Goal: Use online tool/utility

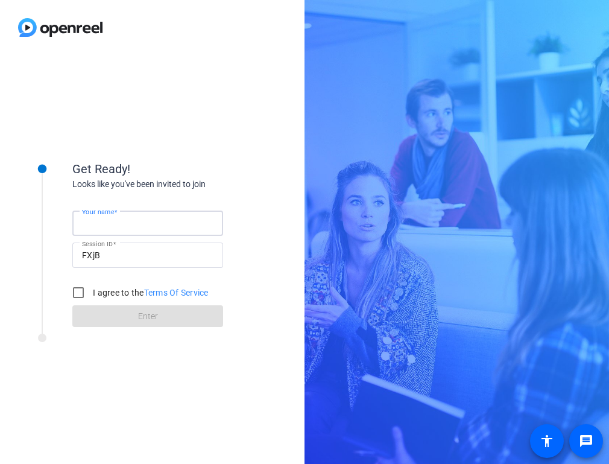
click at [140, 227] on input "Your name" at bounding box center [147, 223] width 131 height 14
type input "[PERSON_NAME]"
click at [86, 292] on input "I agree to the Terms Of Service" at bounding box center [78, 292] width 24 height 24
checkbox input "true"
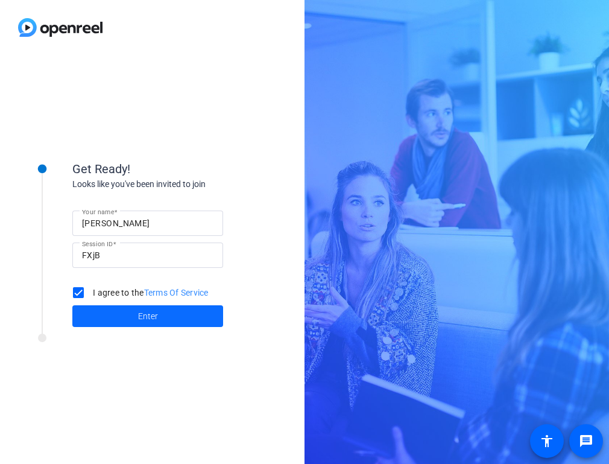
click at [144, 318] on span "Enter" at bounding box center [148, 316] width 20 height 13
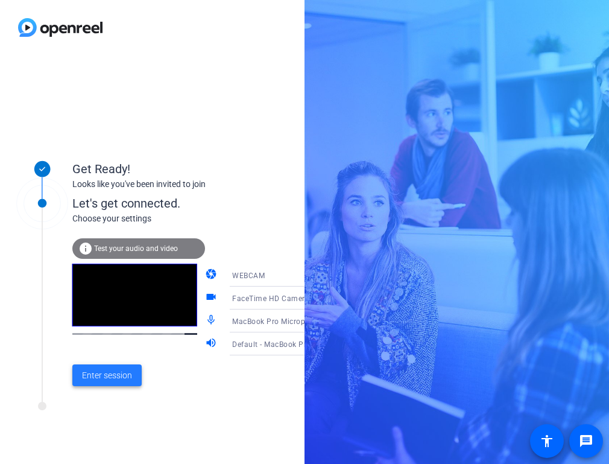
click at [92, 382] on button "Enter session" at bounding box center [106, 375] width 69 height 22
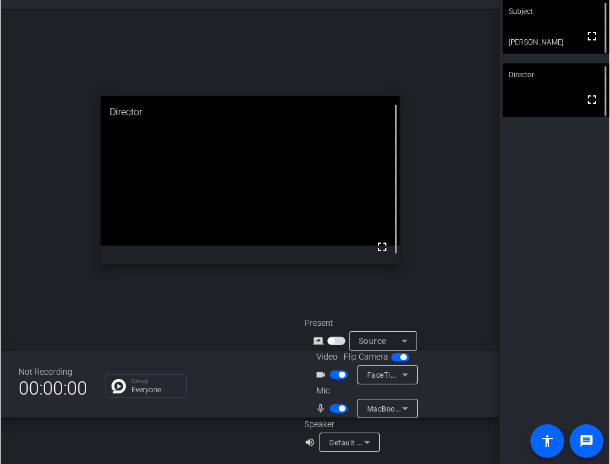
scroll to position [48, 0]
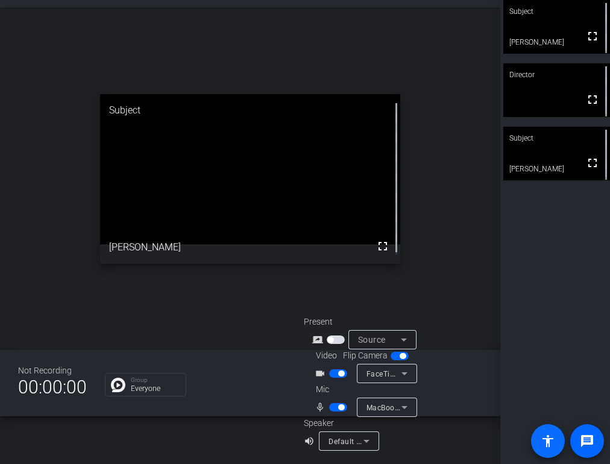
click at [554, 444] on mat-icon "accessibility" at bounding box center [548, 441] width 14 height 14
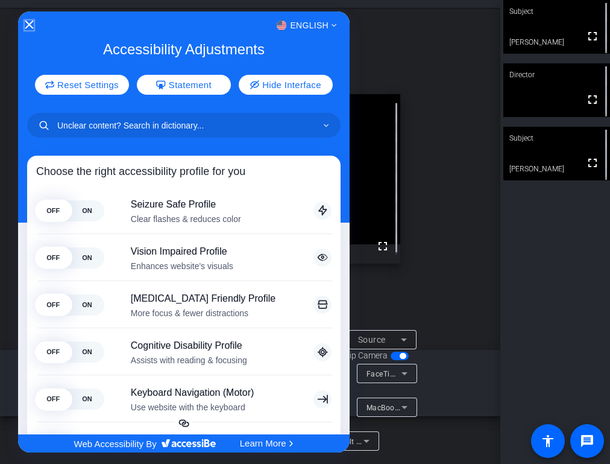
click at [29, 24] on icon "Close Accessibility Interface" at bounding box center [29, 25] width 8 height 8
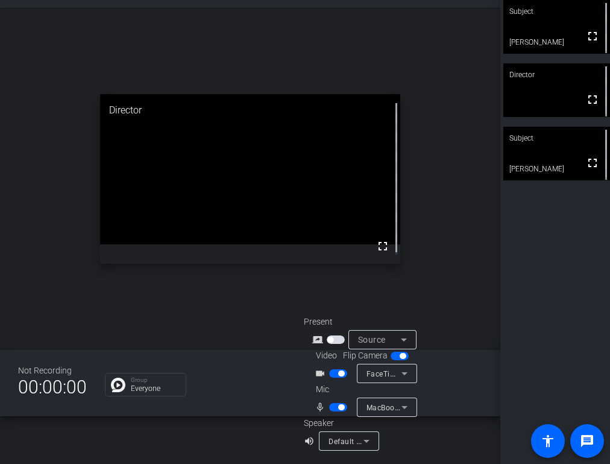
click at [400, 338] on icon at bounding box center [404, 339] width 14 height 14
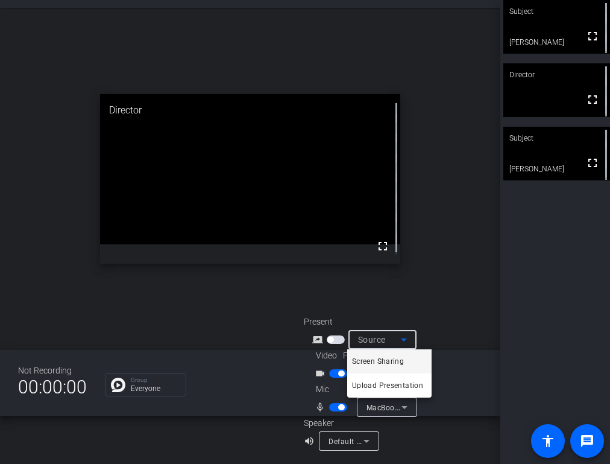
click at [397, 362] on span "Screen Sharing" at bounding box center [378, 361] width 52 height 14
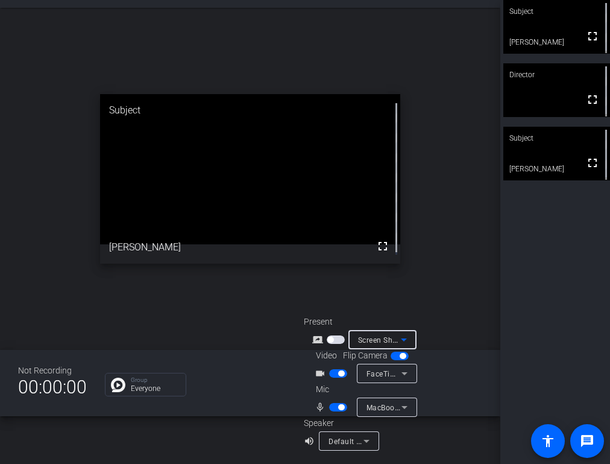
click at [405, 338] on icon at bounding box center [404, 339] width 14 height 14
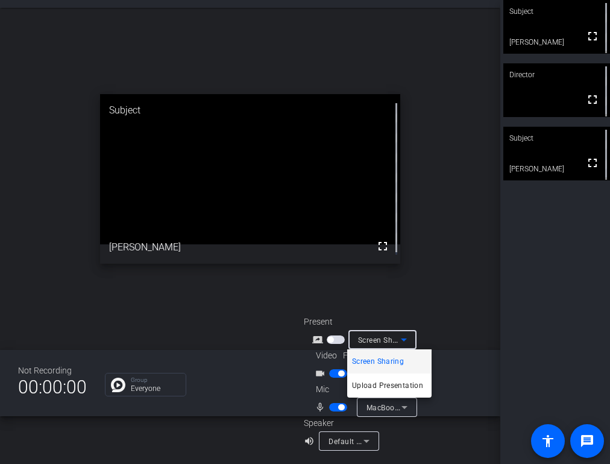
click at [394, 358] on span "Screen Sharing" at bounding box center [378, 361] width 52 height 14
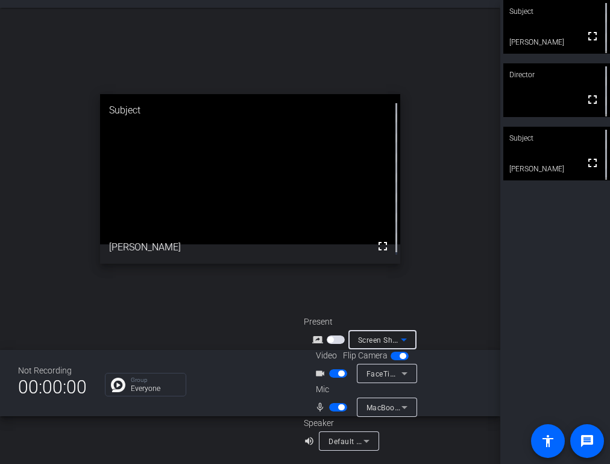
click at [375, 340] on span "Screen Sharing" at bounding box center [384, 340] width 53 height 10
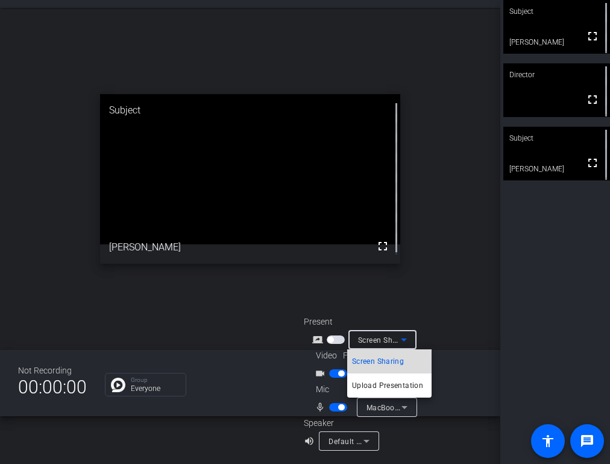
click at [374, 359] on span "Screen Sharing" at bounding box center [378, 361] width 52 height 14
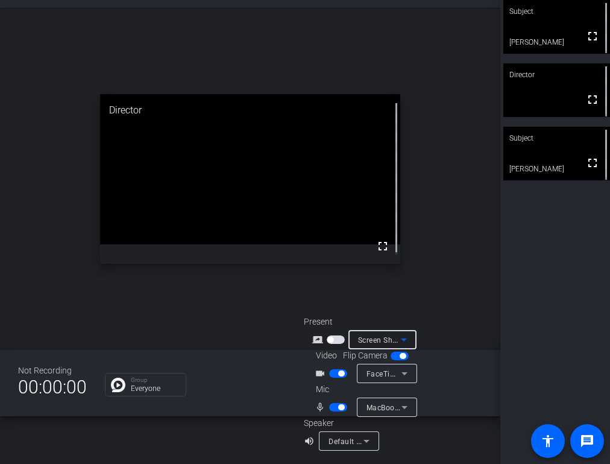
click at [401, 336] on icon at bounding box center [404, 339] width 14 height 14
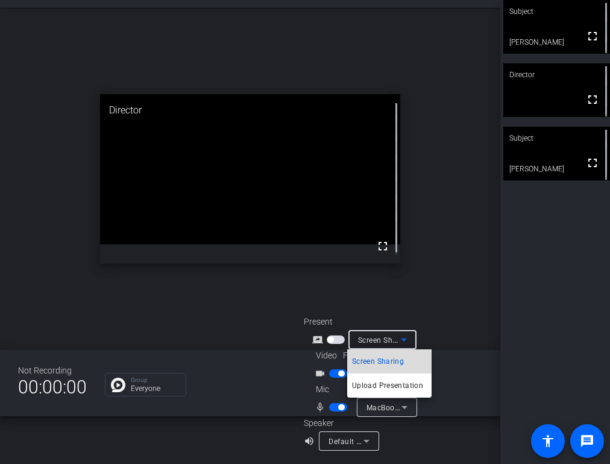
click at [391, 360] on span "Screen Sharing" at bounding box center [378, 361] width 52 height 14
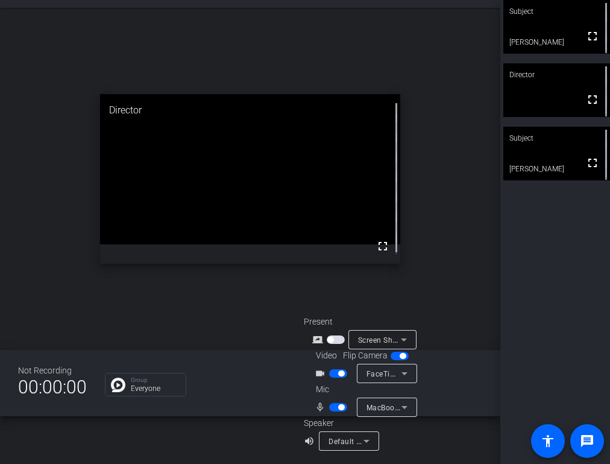
click at [533, 235] on div "Subject fullscreen [PERSON_NAME] Director fullscreen Subject fullscreen [PERSON…" at bounding box center [556, 232] width 110 height 464
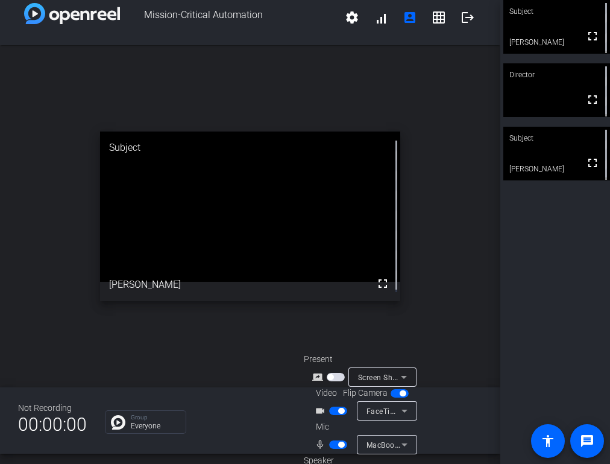
scroll to position [0, 0]
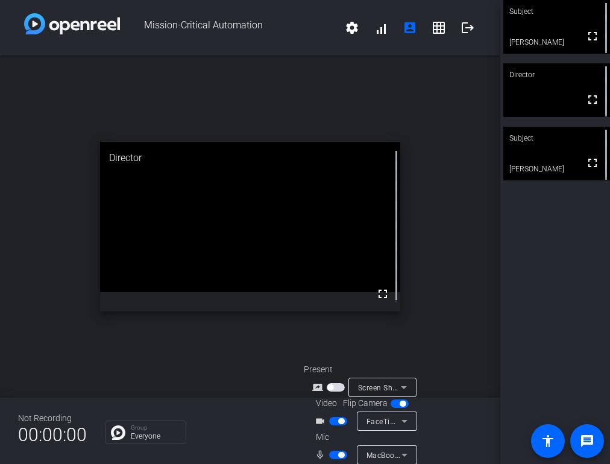
click at [401, 387] on icon at bounding box center [404, 387] width 6 height 3
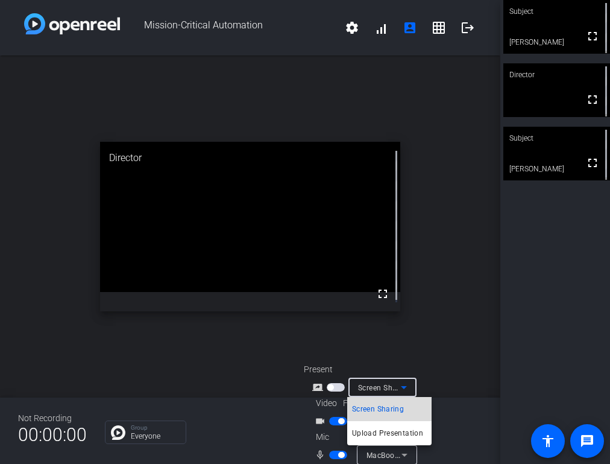
click at [382, 409] on span "Screen Sharing" at bounding box center [378, 409] width 52 height 14
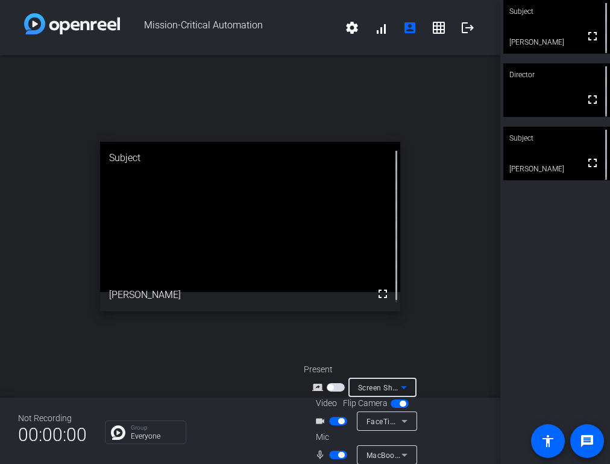
click at [330, 389] on span "button" at bounding box center [330, 387] width 6 height 6
click at [376, 386] on span "Screen Sharing" at bounding box center [384, 387] width 53 height 10
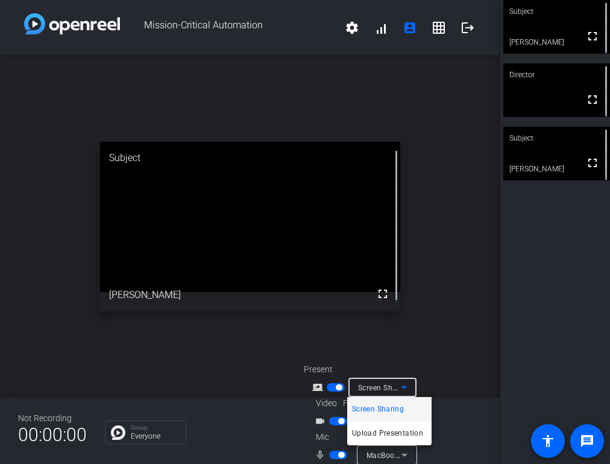
click at [380, 408] on span "Screen Sharing" at bounding box center [378, 409] width 52 height 14
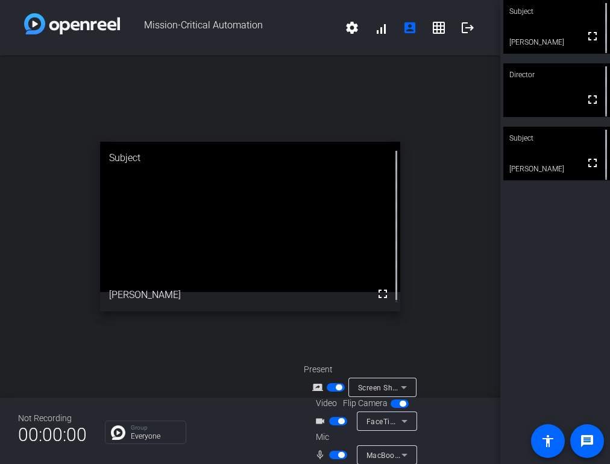
click at [317, 394] on div "screen_share_outline Screen Sharing" at bounding box center [364, 386] width 121 height 19
click at [316, 391] on mat-icon "screen_share_outline" at bounding box center [319, 387] width 14 height 14
click at [315, 390] on mat-icon "screen_share_outline" at bounding box center [319, 387] width 14 height 14
click at [328, 388] on span "button" at bounding box center [336, 387] width 18 height 8
click at [327, 388] on span "button" at bounding box center [330, 387] width 6 height 6
